Goal: Transaction & Acquisition: Book appointment/travel/reservation

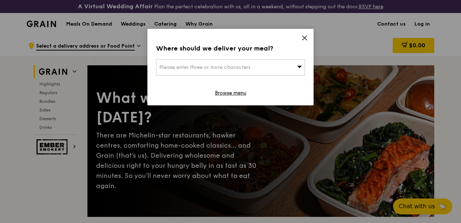
click at [303, 39] on icon at bounding box center [304, 38] width 7 height 7
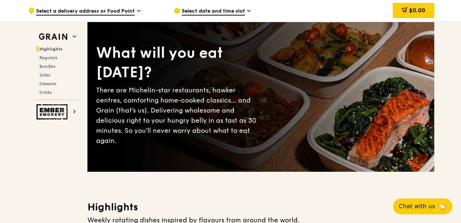
scroll to position [23, 0]
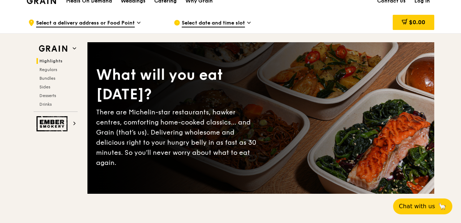
click at [173, 3] on div "Catering" at bounding box center [165, 1] width 22 height 22
click at [171, 3] on div "Catering" at bounding box center [165, 1] width 22 height 22
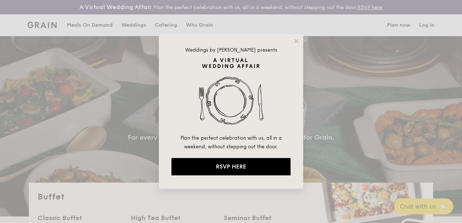
select select
click at [294, 42] on icon at bounding box center [296, 41] width 7 height 7
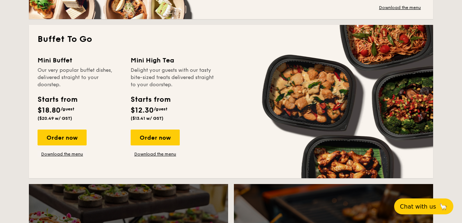
scroll to position [477, 0]
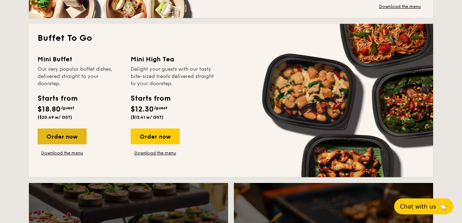
click at [63, 139] on div "Order now" at bounding box center [62, 137] width 49 height 16
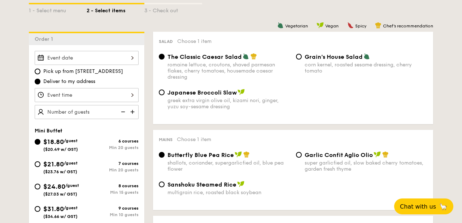
scroll to position [187, 0]
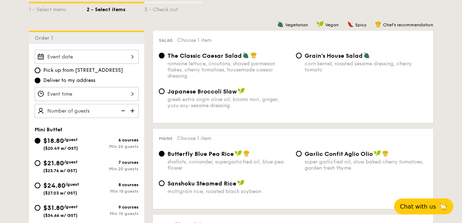
click at [130, 60] on div at bounding box center [87, 57] width 104 height 14
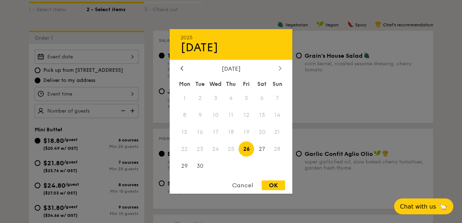
click at [281, 67] on icon at bounding box center [280, 68] width 3 height 5
click at [273, 183] on div "OK" at bounding box center [273, 186] width 23 height 10
type input "Sep 26, 2025"
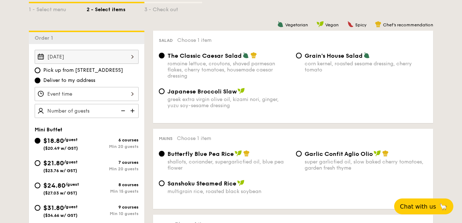
click at [69, 166] on div "$21.80 /guest ($23.76 w/ GST)" at bounding box center [60, 165] width 34 height 15
click at [40, 166] on input "$21.80 /guest ($23.76 w/ GST) 7 courses Min 20 guests" at bounding box center [38, 163] width 6 height 6
radio input "true"
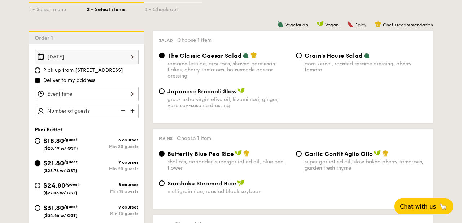
radio input "false"
radio input "true"
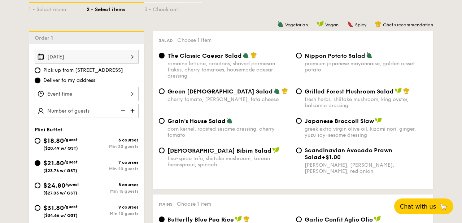
click at [113, 57] on div "Sep 26, 2025" at bounding box center [87, 57] width 104 height 14
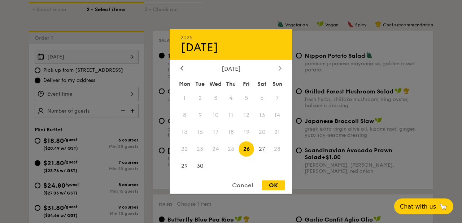
click at [279, 68] on icon at bounding box center [280, 68] width 3 height 5
click at [280, 99] on span "5" at bounding box center [278, 99] width 16 height 16
click at [246, 187] on div "Cancel" at bounding box center [242, 186] width 35 height 10
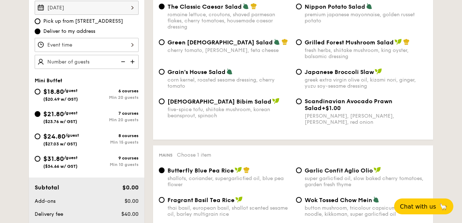
scroll to position [238, 0]
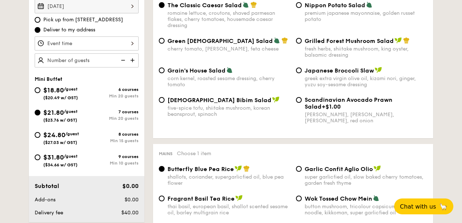
select select
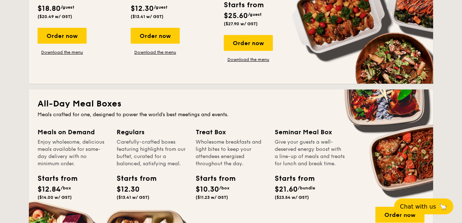
scroll to position [1122, 0]
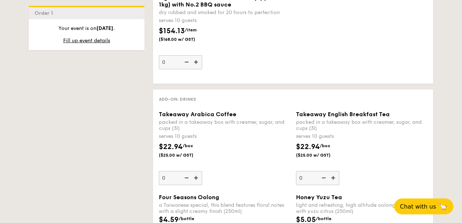
scroll to position [1555, 0]
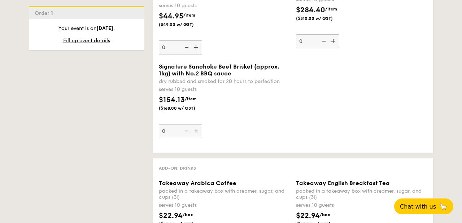
scroll to position [1488, 0]
click at [85, 40] on span "Fill up event details" at bounding box center [86, 41] width 47 height 6
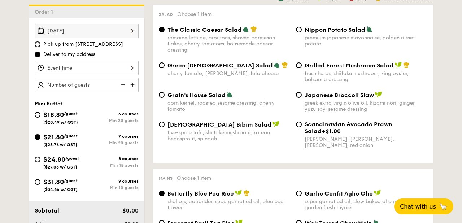
scroll to position [207, 0]
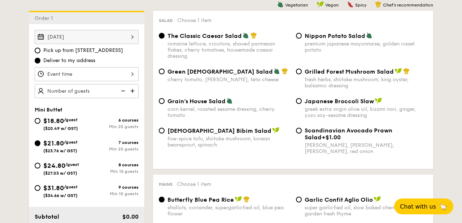
click at [85, 40] on div "Sep 26, 2025" at bounding box center [87, 37] width 104 height 14
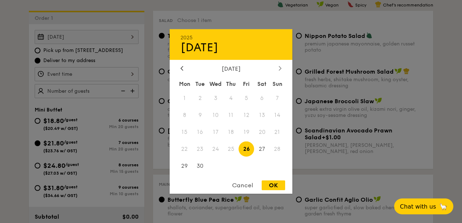
click at [280, 66] on icon at bounding box center [280, 68] width 3 height 5
click at [278, 104] on span "5" at bounding box center [278, 99] width 16 height 16
click at [279, 103] on span "5" at bounding box center [278, 99] width 16 height 16
click at [242, 183] on div "Cancel" at bounding box center [242, 186] width 35 height 10
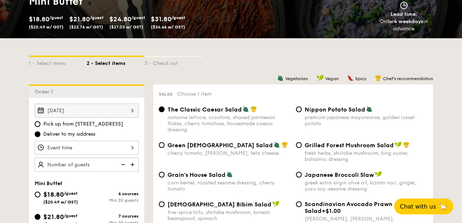
scroll to position [0, 0]
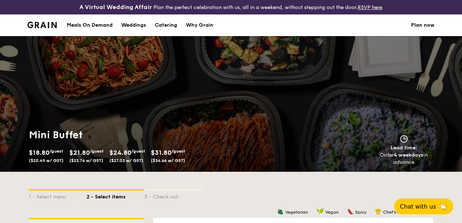
click at [431, 26] on link "Plan now" at bounding box center [422, 25] width 23 height 22
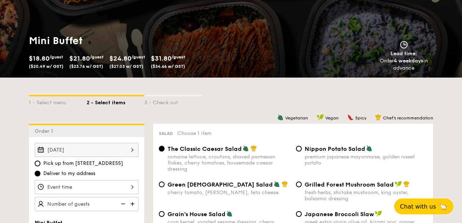
scroll to position [110, 0]
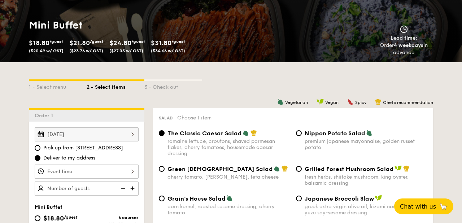
scroll to position [1603, 0]
select select
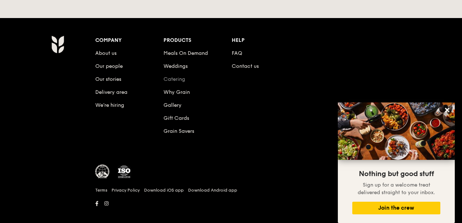
click at [170, 76] on link "Catering" at bounding box center [175, 79] width 22 height 6
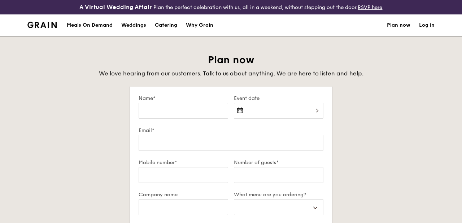
select select
click at [306, 105] on div at bounding box center [279, 115] width 90 height 25
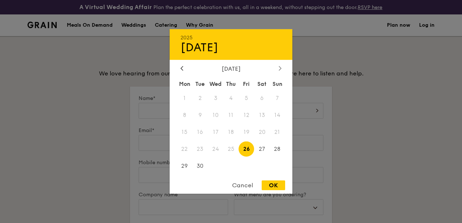
click at [281, 69] on icon at bounding box center [280, 68] width 3 height 5
click at [280, 98] on span "5" at bounding box center [278, 99] width 16 height 16
click at [269, 183] on div "OK" at bounding box center [273, 186] width 23 height 10
type input "Oct 05, 2025"
select select
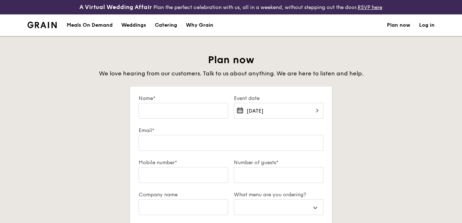
click at [269, 183] on div "OK" at bounding box center [273, 186] width 23 height 10
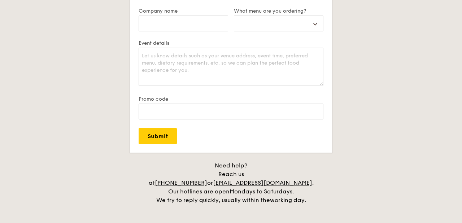
scroll to position [185, 0]
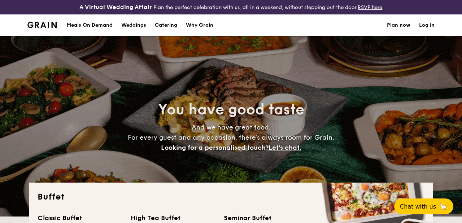
select select
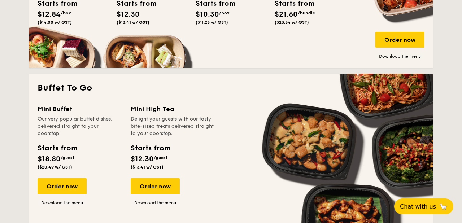
scroll to position [430, 0]
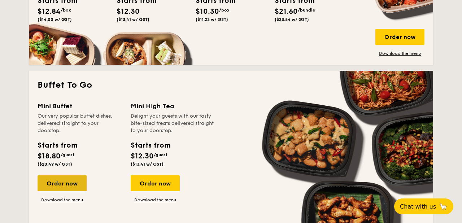
click at [75, 186] on div "Order now" at bounding box center [62, 184] width 49 height 16
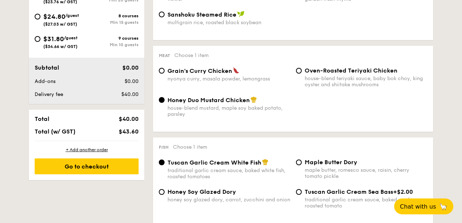
scroll to position [358, 0]
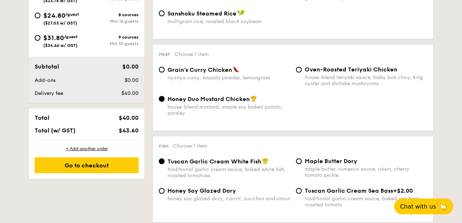
click at [222, 79] on div "nyonya curry, masala powder, lemongrass" at bounding box center [229, 78] width 123 height 6
click at [165, 73] on input "Grain's Curry Chicken nyonya curry, masala powder, lemongrass" at bounding box center [162, 70] width 6 height 6
radio input "true"
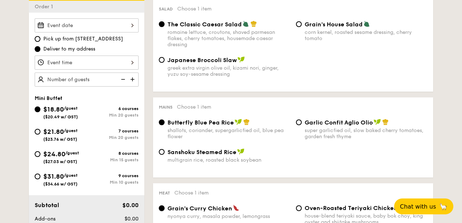
scroll to position [208, 0]
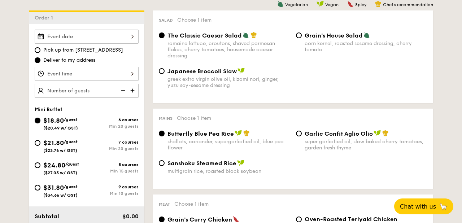
click at [132, 39] on div at bounding box center [87, 37] width 104 height 14
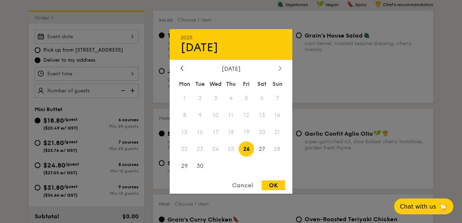
click at [280, 69] on icon at bounding box center [280, 68] width 2 height 4
click at [277, 98] on span "5" at bounding box center [278, 99] width 16 height 16
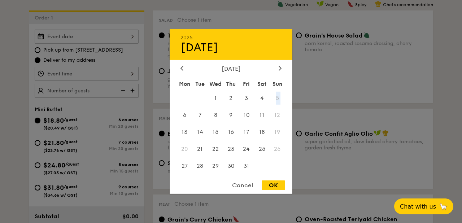
click at [277, 98] on span "5" at bounding box center [278, 99] width 16 height 16
click at [18, 73] on div at bounding box center [231, 111] width 462 height 223
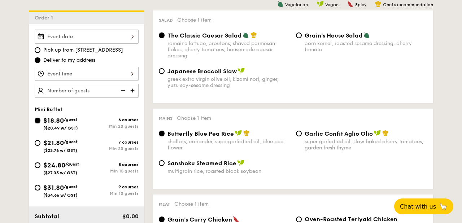
click at [73, 74] on div at bounding box center [87, 74] width 104 height 14
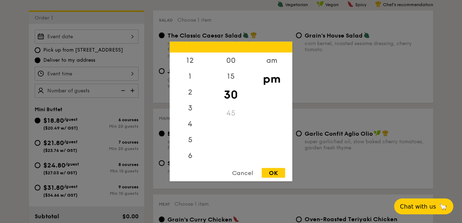
scroll to position [32, 0]
click at [73, 92] on div at bounding box center [231, 111] width 462 height 223
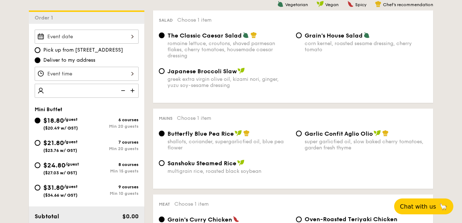
click at [61, 149] on span "($23.76 w/ GST)" at bounding box center [60, 150] width 34 height 5
click at [40, 146] on input "$21.80 /guest ($23.76 w/ GST) 7 courses Min 20 guests" at bounding box center [38, 143] width 6 height 6
radio input "true"
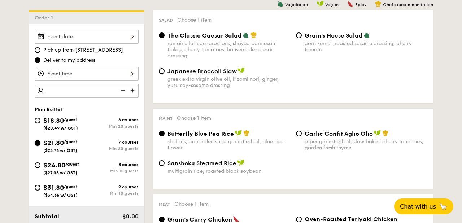
radio input "true"
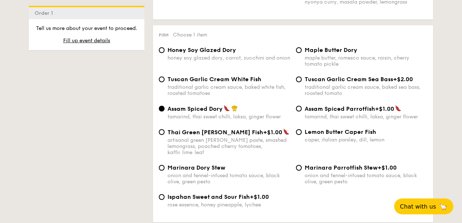
scroll to position [719, 0]
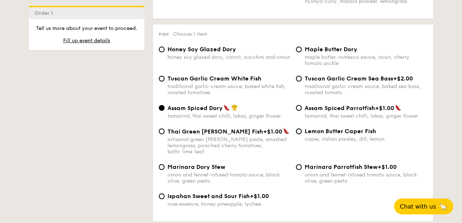
click at [226, 93] on div "traditional garlic cream sauce, baked white fish, roasted tomatoes" at bounding box center [229, 89] width 123 height 12
click at [165, 82] on input "Tuscan Garlic Cream White Fish traditional garlic cream sauce, baked white fish…" at bounding box center [162, 79] width 6 height 6
radio input "true"
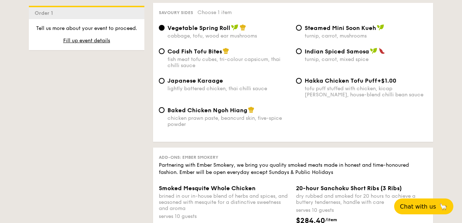
scroll to position [1278, 0]
click at [172, 55] on span "Cod Fish Tofu Bites" at bounding box center [195, 51] width 55 height 7
click at [165, 54] on input "Cod Fish Tofu Bites fish meat tofu cubes, tri-colour capsicum, thai chilli sauce" at bounding box center [162, 51] width 6 height 6
radio input "true"
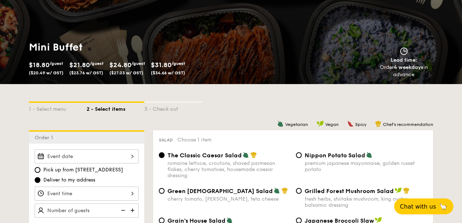
scroll to position [0, 0]
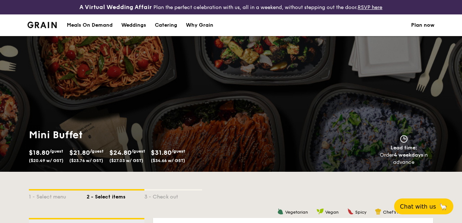
select select
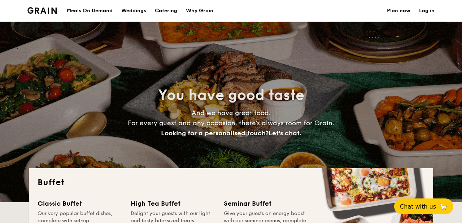
scroll to position [1075, 0]
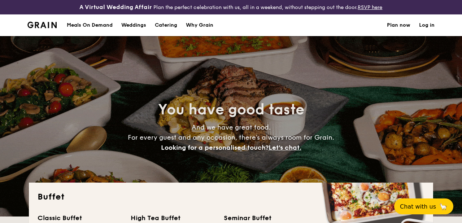
select select
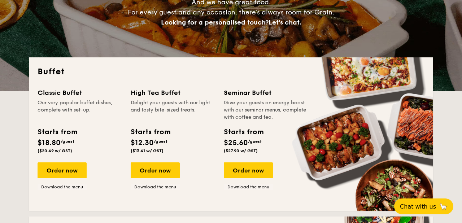
scroll to position [127, 0]
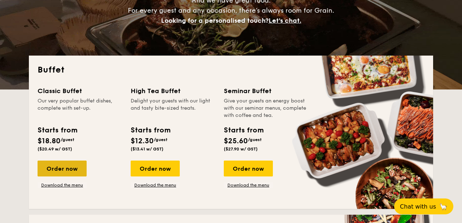
click at [75, 170] on div "Order now" at bounding box center [62, 169] width 49 height 16
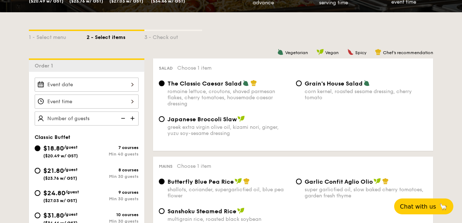
scroll to position [164, 0]
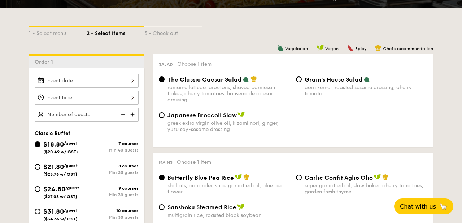
click at [133, 79] on div at bounding box center [87, 81] width 104 height 14
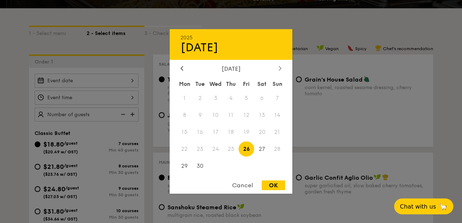
click at [283, 68] on div at bounding box center [280, 68] width 7 height 7
click at [282, 69] on div at bounding box center [280, 68] width 7 height 7
click at [242, 186] on div "Cancel" at bounding box center [242, 186] width 35 height 10
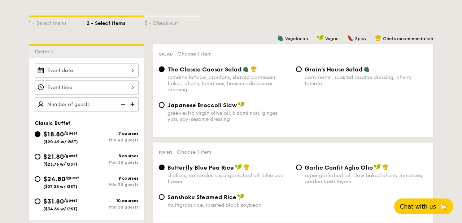
scroll to position [177, 0]
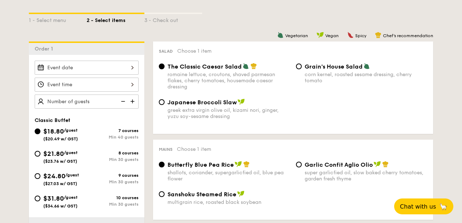
select select
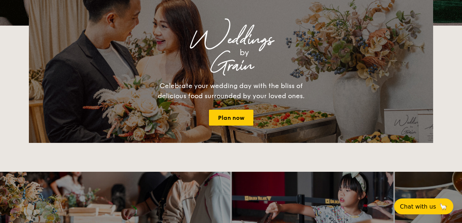
scroll to position [142, 0]
